Goal: Check status: Check status

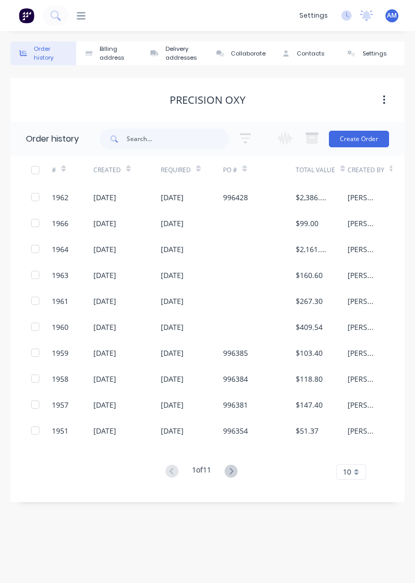
click at [67, 23] on div at bounding box center [34, 15] width 69 height 21
click at [90, 27] on div "dashboard products sales purchasing productivity dashboard products Product Cat…" at bounding box center [207, 15] width 415 height 31
click at [83, 16] on icon at bounding box center [81, 15] width 9 height 7
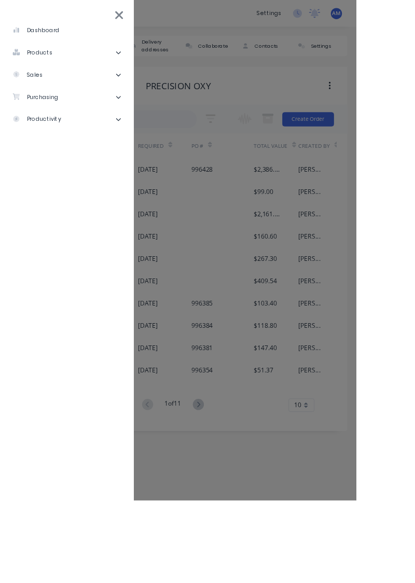
click at [92, 89] on li "sales" at bounding box center [77, 87] width 139 height 26
click at [75, 114] on div "Sales Orders" at bounding box center [52, 112] width 59 height 9
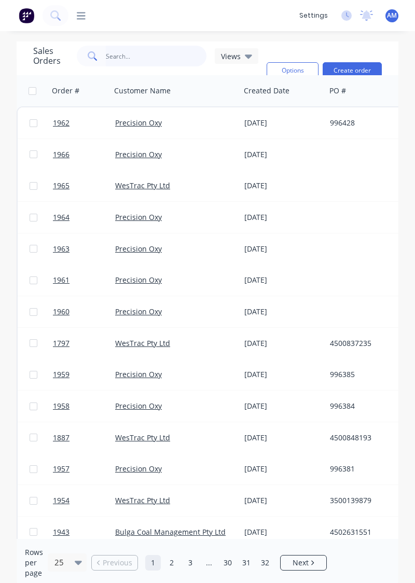
click at [109, 57] on input "text" at bounding box center [156, 56] width 101 height 21
type input "1767"
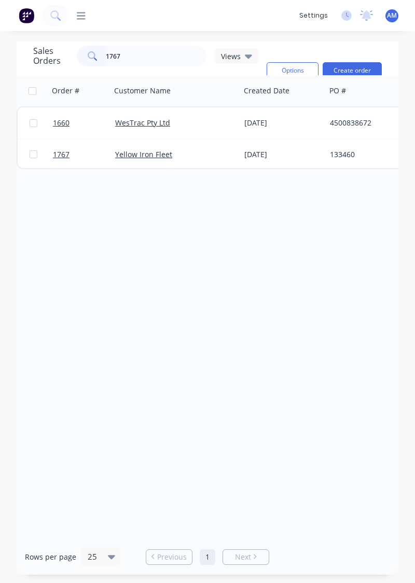
click at [62, 166] on link "1767" at bounding box center [84, 154] width 62 height 31
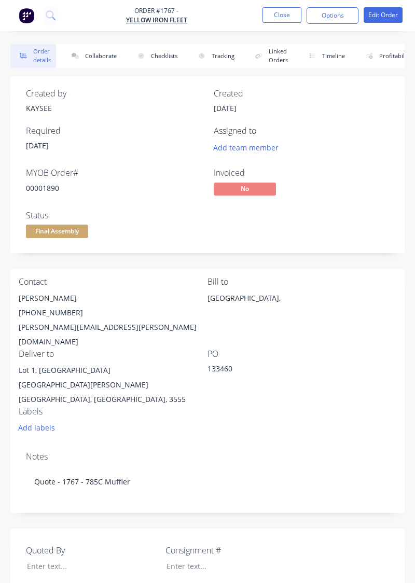
click at [112, 58] on button "Collaborate" at bounding box center [92, 56] width 60 height 24
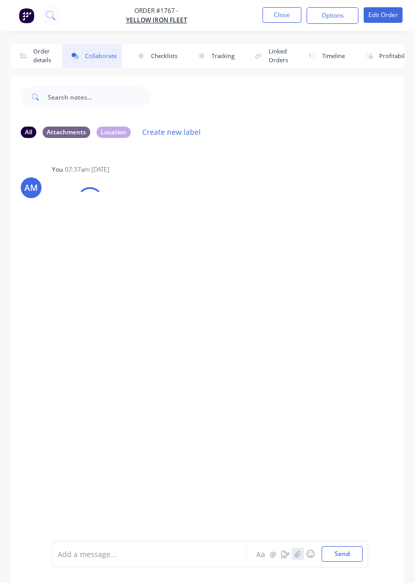
click at [300, 334] on button "button" at bounding box center [298, 554] width 12 height 12
click at [344, 334] on button "Send" at bounding box center [342, 555] width 41 height 16
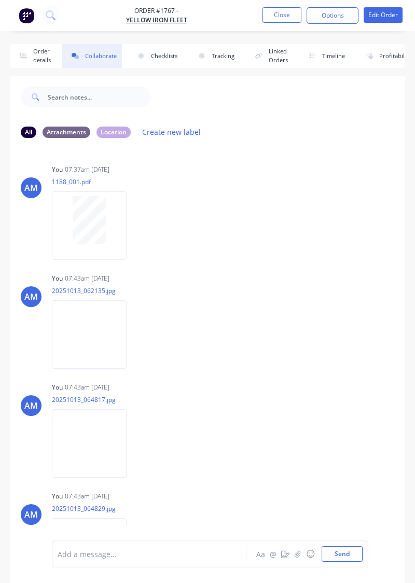
click at [315, 334] on div "AM You 07:43am [DATE] 20251013_062135.jpg Labels Download Delete AM You 07:43am…" at bounding box center [207, 426] width 394 height 311
